Goal: Find specific page/section: Find specific page/section

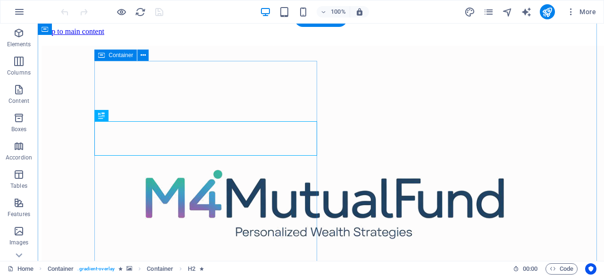
scroll to position [318, 0]
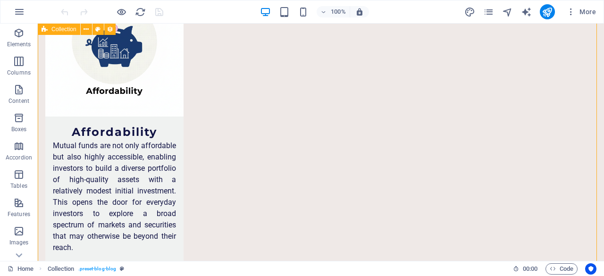
select select "columns.publishing_date_DESC"
select select "columns.status"
select select "columns.publishing_date"
select select "past"
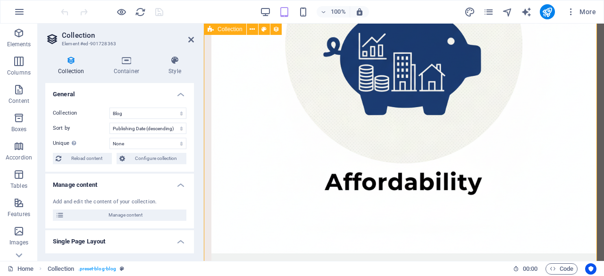
scroll to position [3137, 0]
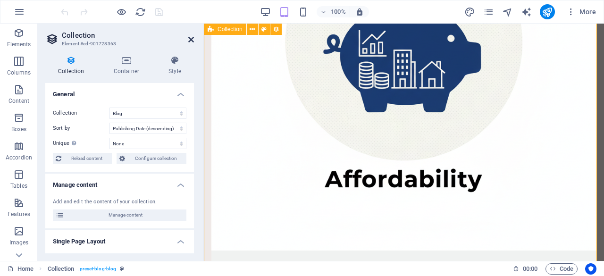
click at [193, 42] on icon at bounding box center [191, 40] width 6 height 8
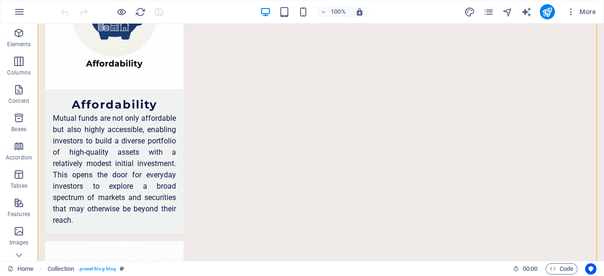
scroll to position [3181, 0]
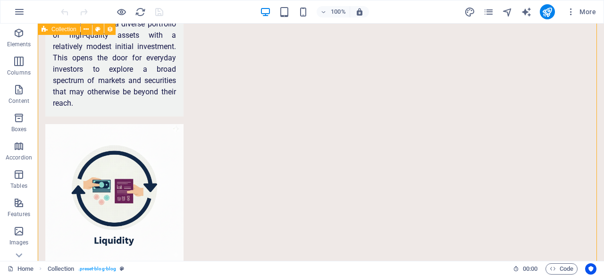
scroll to position [3250, 0]
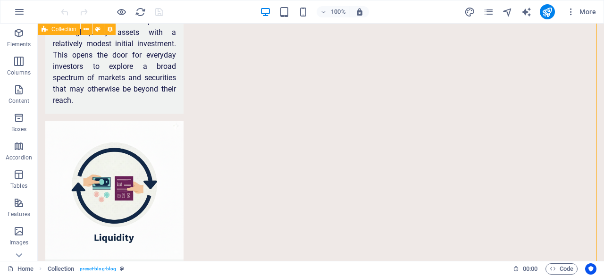
select select "columns.publishing_date_DESC"
select select "columns.status"
select select "columns.publishing_date"
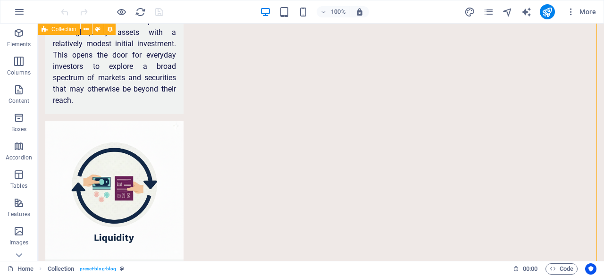
select select "past"
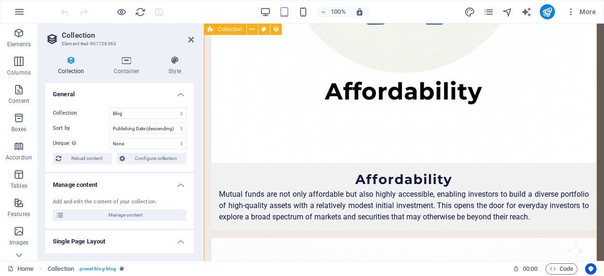
scroll to position [3247, 0]
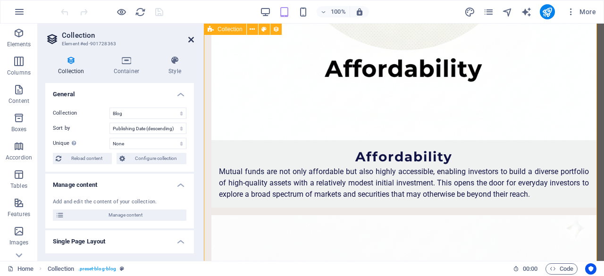
click at [191, 36] on icon at bounding box center [191, 40] width 6 height 8
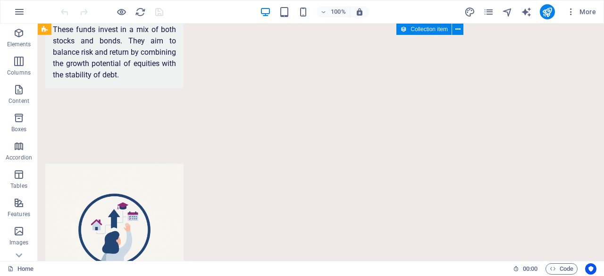
select select "columns.publishing_date_DESC"
select select "columns.status"
select select "columns.publishing_date"
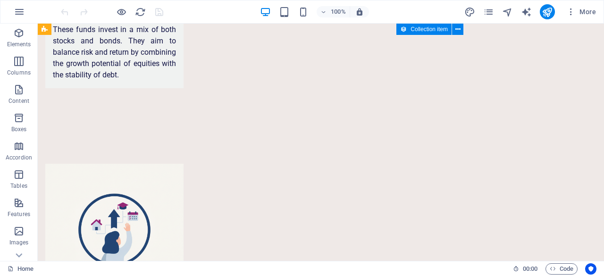
select select "past"
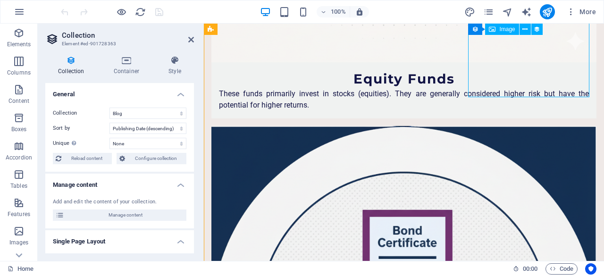
scroll to position [4633, 0]
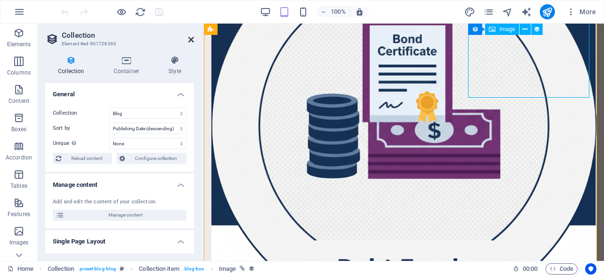
click at [191, 42] on icon at bounding box center [191, 40] width 6 height 8
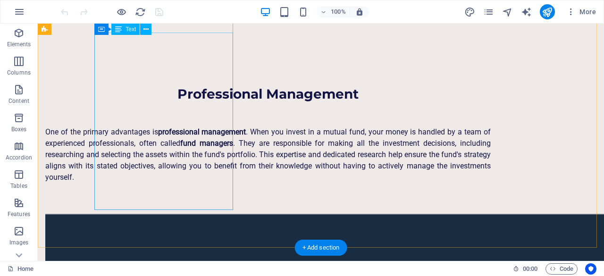
scroll to position [1618, 0]
